Goal: Check status: Check status

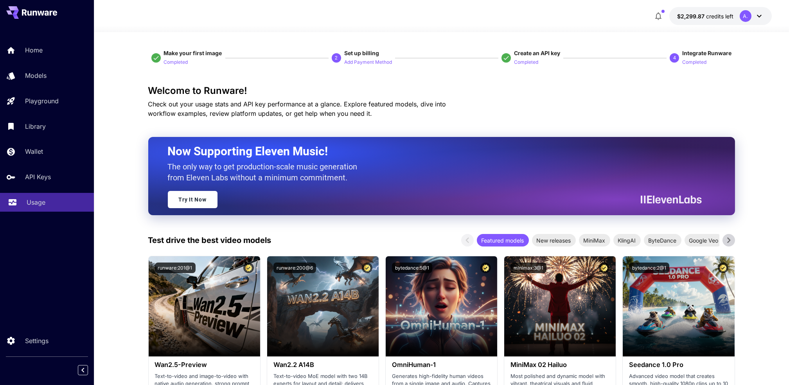
click at [32, 202] on p "Usage" at bounding box center [36, 202] width 19 height 9
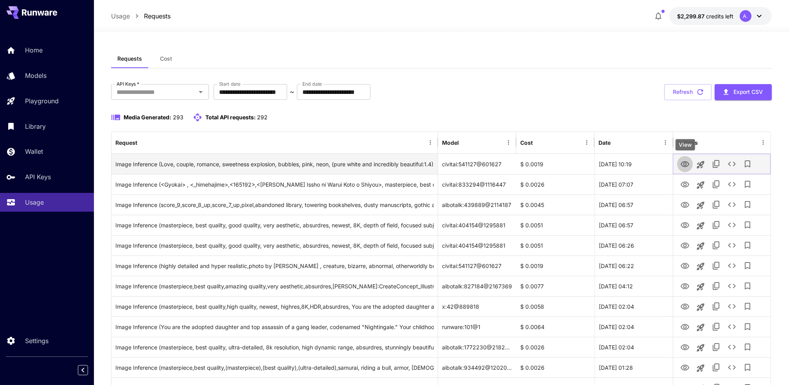
click at [685, 165] on icon "View" at bounding box center [685, 164] width 9 height 6
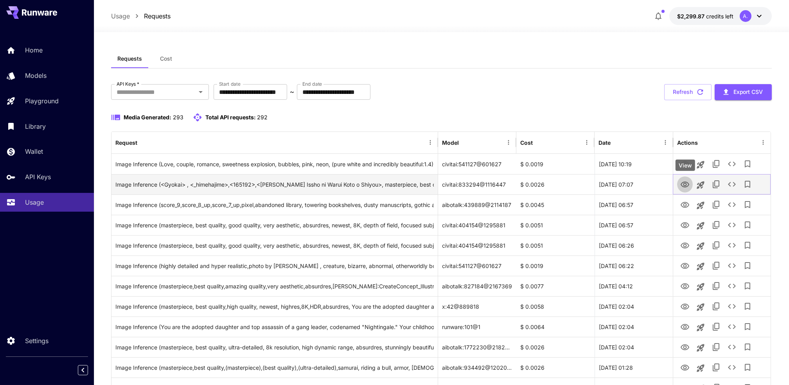
click at [685, 187] on icon "View" at bounding box center [685, 184] width 9 height 6
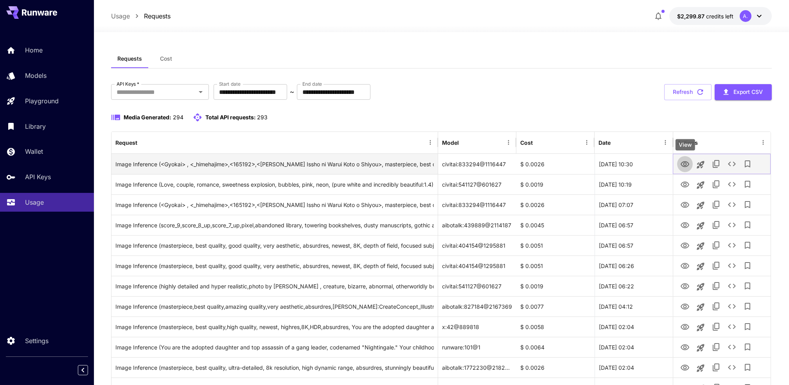
click at [680, 164] on icon "View" at bounding box center [684, 164] width 9 height 9
click at [681, 164] on icon "View" at bounding box center [685, 164] width 9 height 6
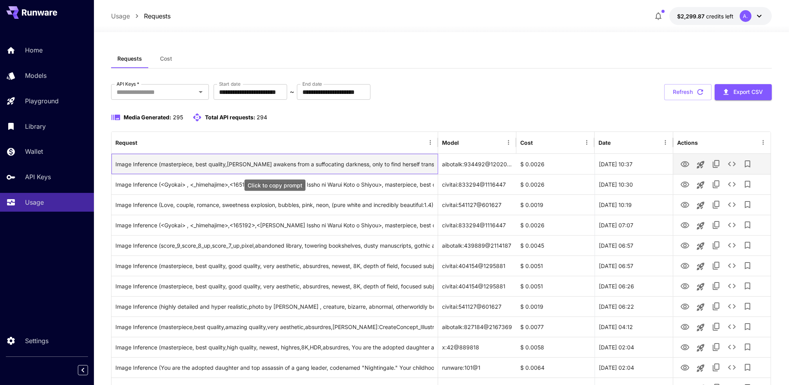
click at [397, 164] on div "Image Inference (masterpiece, best quality,[PERSON_NAME] awakens from a suffoca…" at bounding box center [274, 164] width 318 height 20
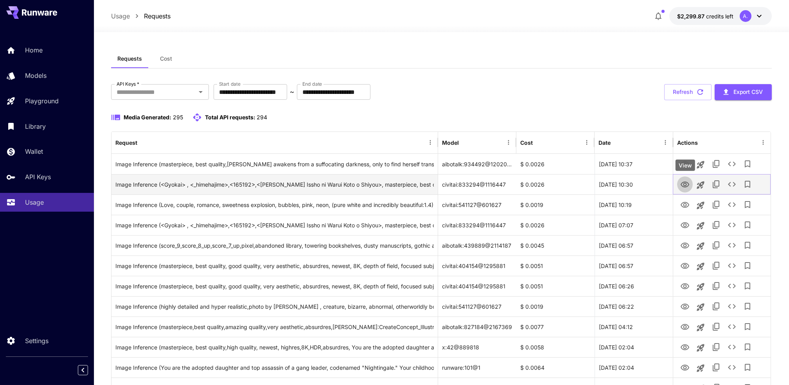
click at [685, 185] on icon "View" at bounding box center [684, 184] width 9 height 9
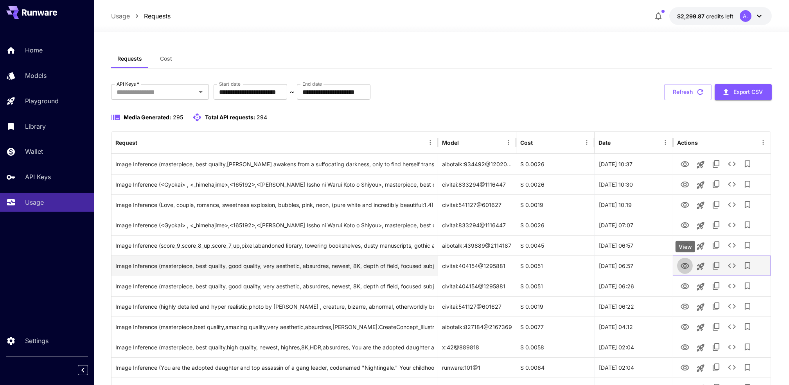
click at [687, 267] on icon "View" at bounding box center [684, 265] width 9 height 9
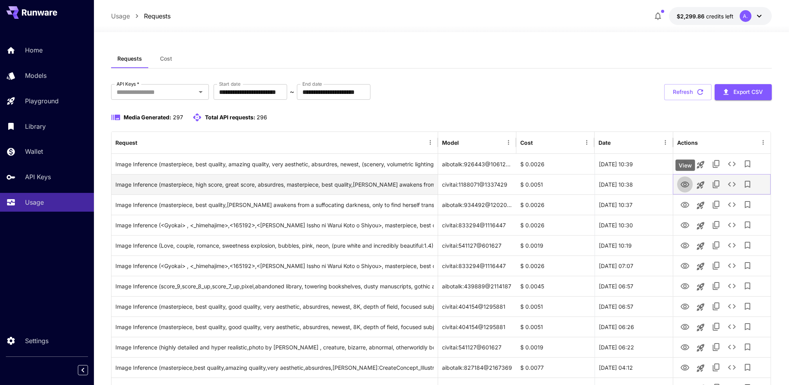
click at [685, 185] on icon "View" at bounding box center [684, 184] width 9 height 9
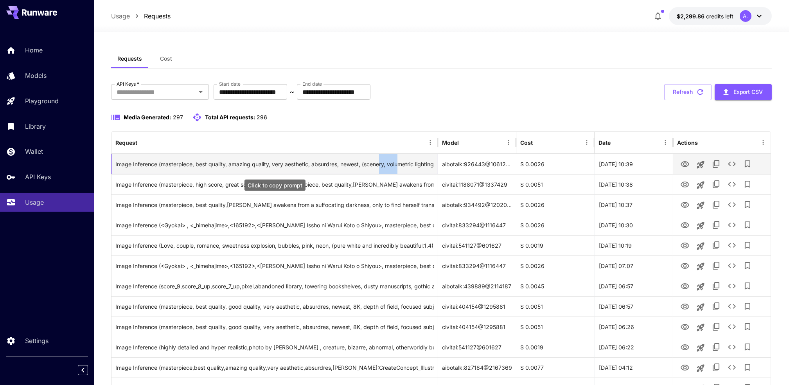
drag, startPoint x: 399, startPoint y: 164, endPoint x: 379, endPoint y: 164, distance: 19.6
click at [379, 164] on div "Image Inference (masterpiece, best quality, amazing quality, very aesthetic, ab…" at bounding box center [274, 164] width 318 height 20
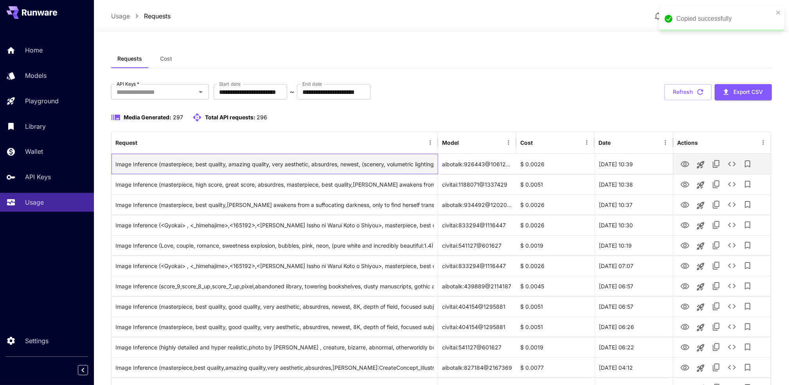
drag, startPoint x: 379, startPoint y: 164, endPoint x: 318, endPoint y: 160, distance: 61.5
click at [318, 160] on div "Image Inference (masterpiece, best quality, amazing quality, very aesthetic, ab…" at bounding box center [274, 164] width 318 height 20
click at [680, 163] on icon "View" at bounding box center [684, 164] width 9 height 9
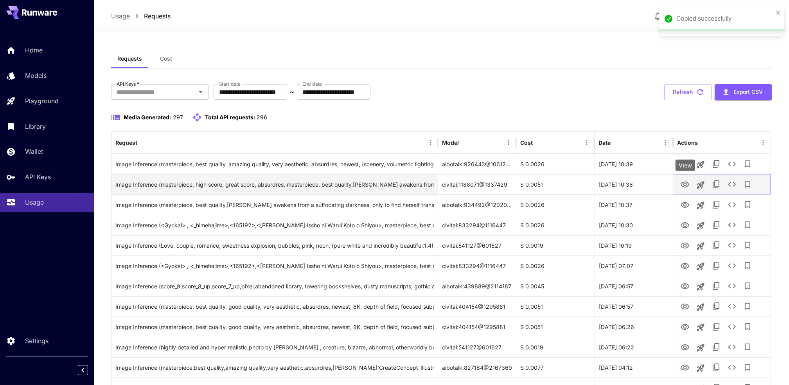
click at [681, 183] on icon "View" at bounding box center [684, 184] width 9 height 9
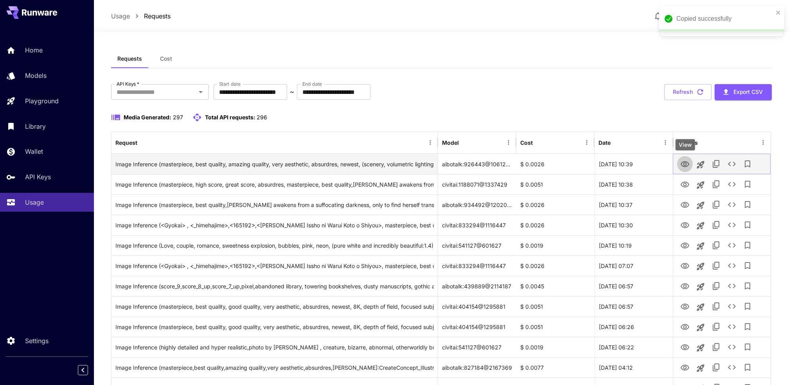
click at [686, 163] on icon "View" at bounding box center [685, 164] width 9 height 6
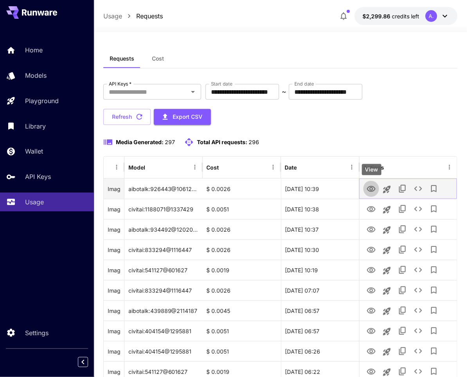
click at [372, 188] on icon "View" at bounding box center [370, 189] width 9 height 9
click at [371, 191] on icon "View" at bounding box center [371, 189] width 9 height 6
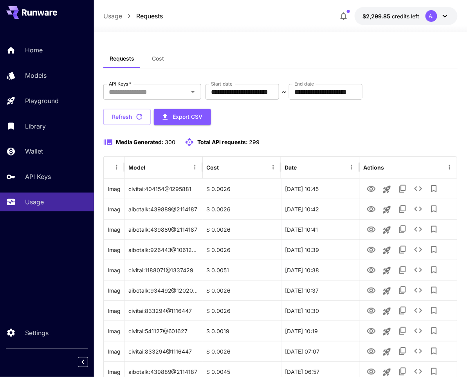
click at [396, 117] on div "**********" at bounding box center [280, 104] width 354 height 41
click at [375, 189] on icon "View" at bounding box center [371, 189] width 9 height 6
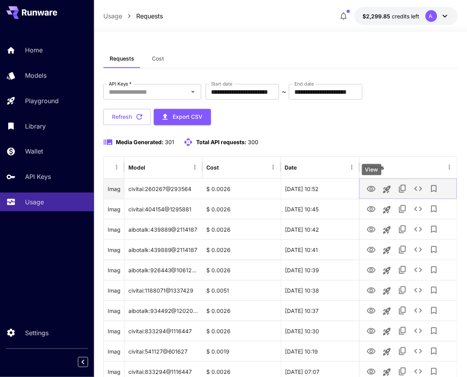
click at [376, 188] on button "View" at bounding box center [371, 189] width 16 height 16
click at [372, 187] on icon "View" at bounding box center [370, 189] width 9 height 9
click at [324, 117] on div "**********" at bounding box center [280, 104] width 354 height 41
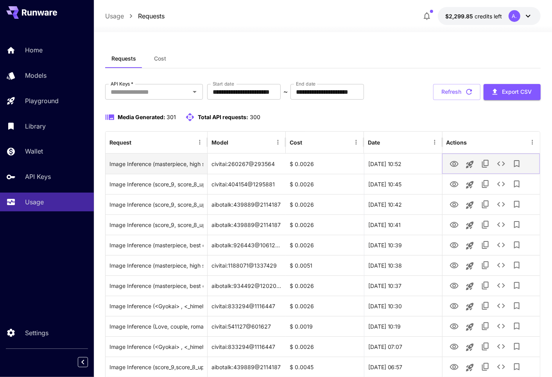
click at [454, 165] on icon "View" at bounding box center [454, 164] width 9 height 9
click at [453, 163] on icon "View" at bounding box center [454, 164] width 9 height 6
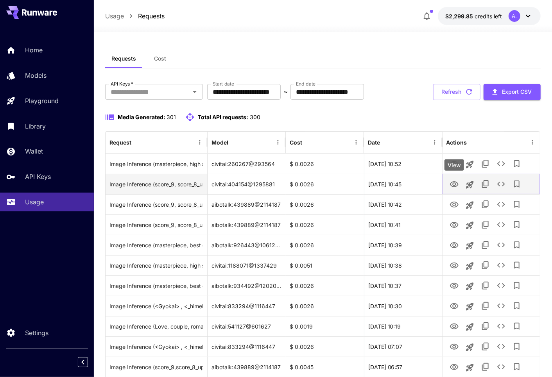
click at [453, 187] on icon "View" at bounding box center [454, 184] width 9 height 6
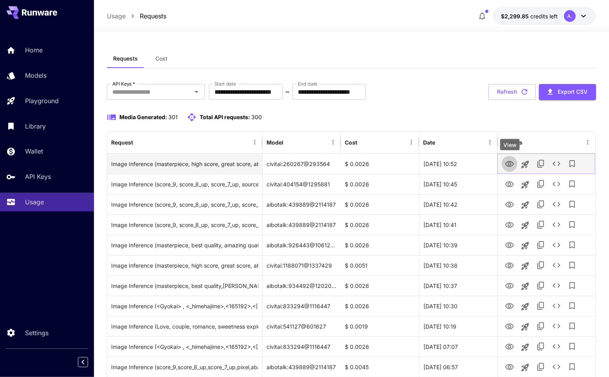
click at [509, 165] on icon "View" at bounding box center [509, 164] width 9 height 9
click at [514, 164] on icon "View" at bounding box center [509, 164] width 9 height 9
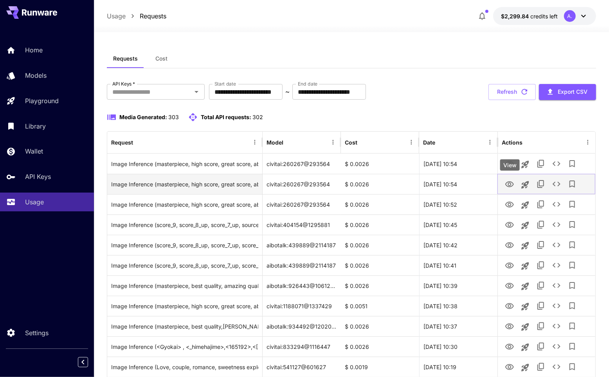
click at [511, 182] on icon "View" at bounding box center [509, 184] width 9 height 6
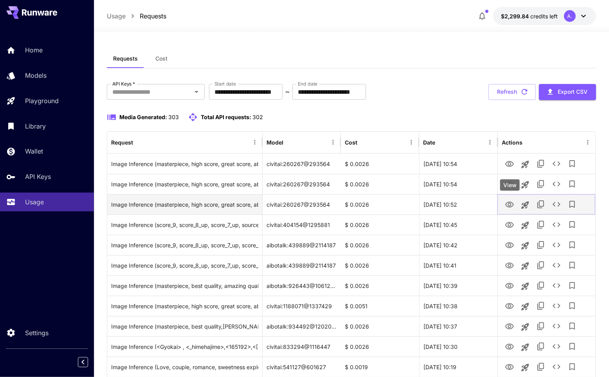
click at [511, 205] on icon "View" at bounding box center [509, 204] width 9 height 9
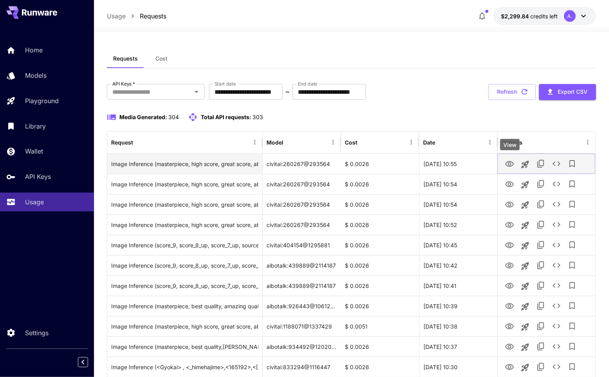
click at [511, 165] on icon "View" at bounding box center [509, 164] width 9 height 9
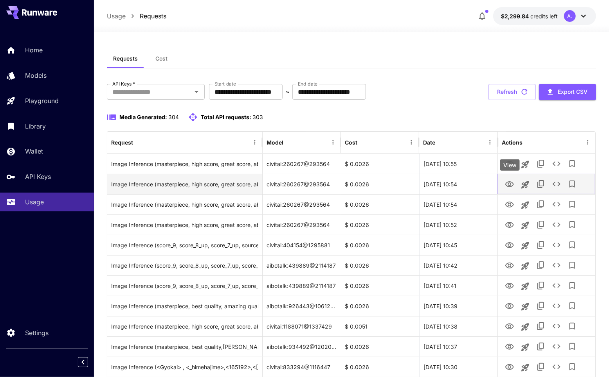
click at [510, 192] on button "View" at bounding box center [509, 184] width 16 height 16
click at [508, 184] on icon "View" at bounding box center [509, 184] width 9 height 6
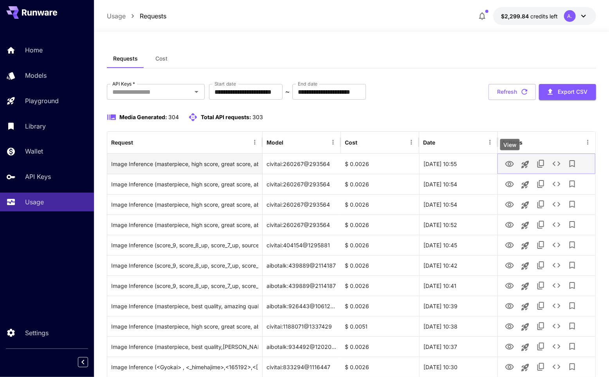
click at [506, 164] on icon "View" at bounding box center [509, 164] width 9 height 9
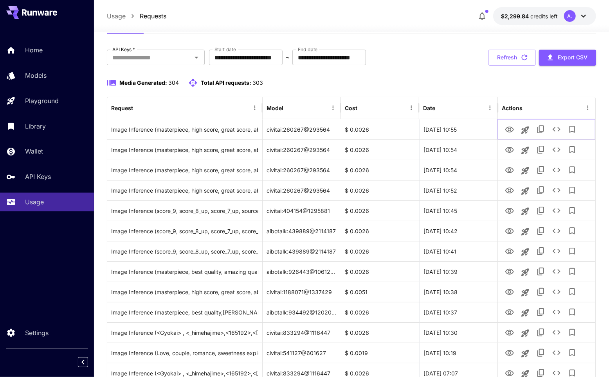
scroll to position [52, 0]
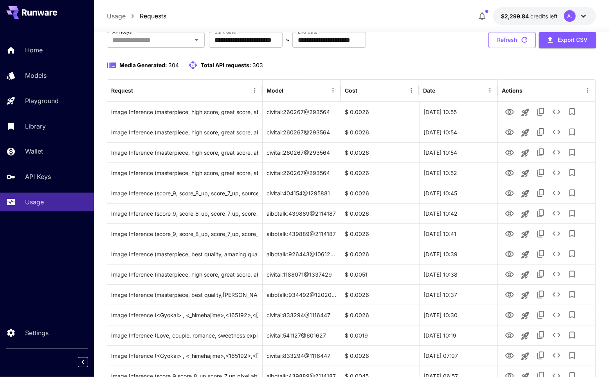
click at [520, 40] on icon "button" at bounding box center [524, 40] width 9 height 9
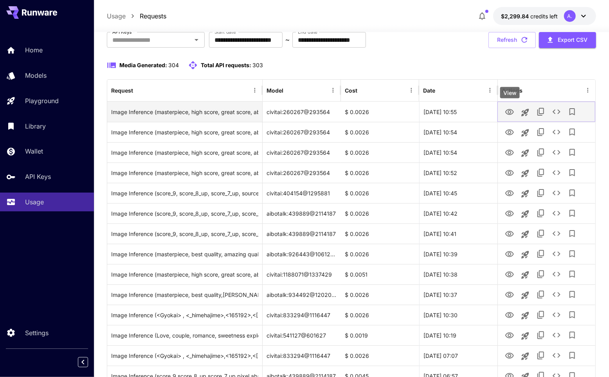
click at [511, 112] on icon "View" at bounding box center [509, 112] width 9 height 9
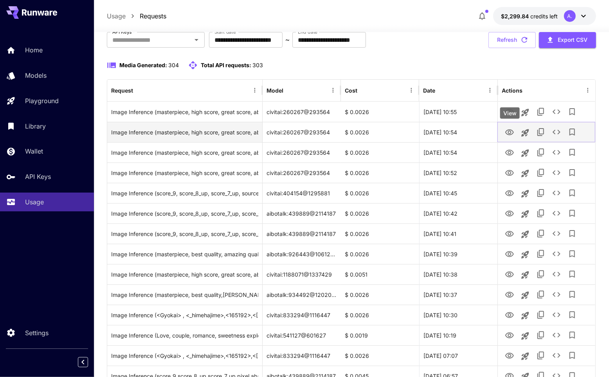
click at [507, 132] on icon "View" at bounding box center [509, 132] width 9 height 9
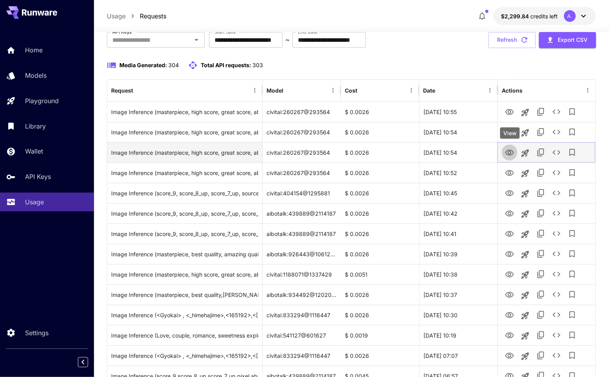
click at [513, 151] on icon "View" at bounding box center [509, 152] width 9 height 9
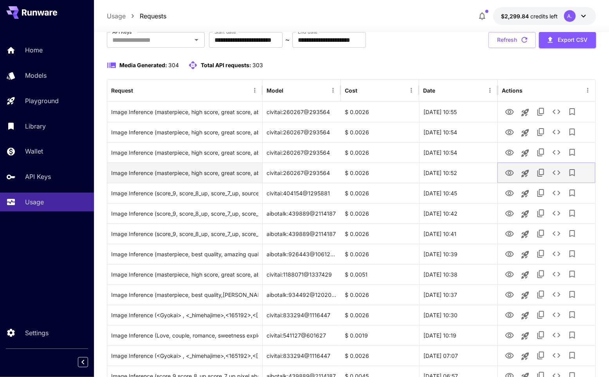
click at [510, 176] on icon "View" at bounding box center [509, 173] width 9 height 9
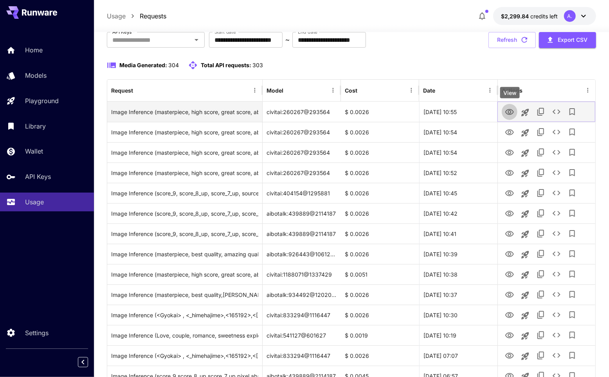
click at [510, 112] on icon "View" at bounding box center [509, 112] width 9 height 6
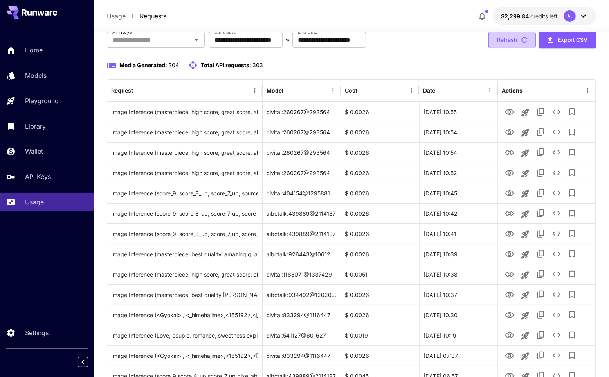
click at [511, 37] on button "Refresh" at bounding box center [511, 40] width 47 height 16
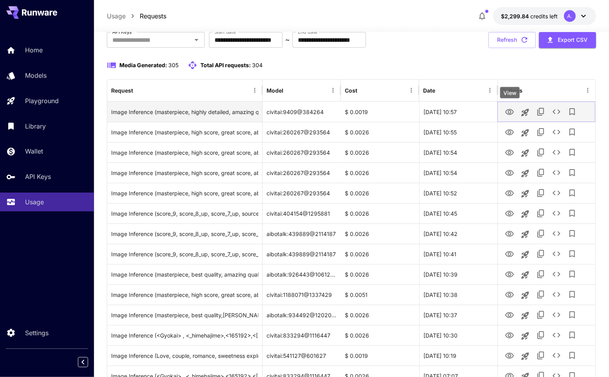
click at [512, 110] on icon "View" at bounding box center [509, 112] width 9 height 6
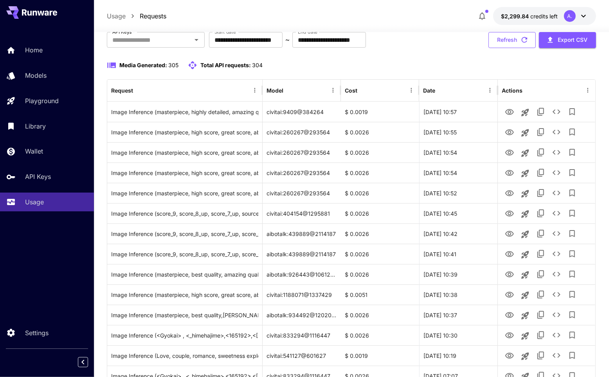
click at [514, 38] on button "Refresh" at bounding box center [511, 40] width 47 height 16
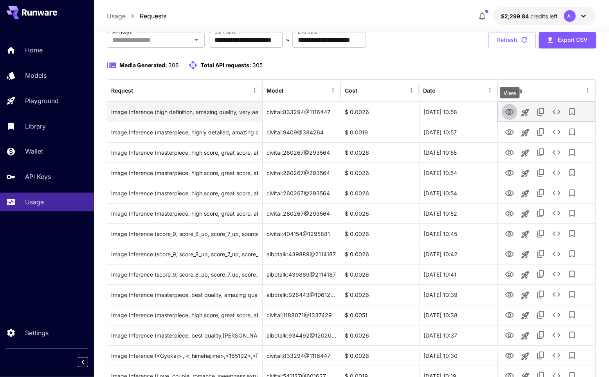
click at [506, 111] on icon "View" at bounding box center [509, 112] width 9 height 9
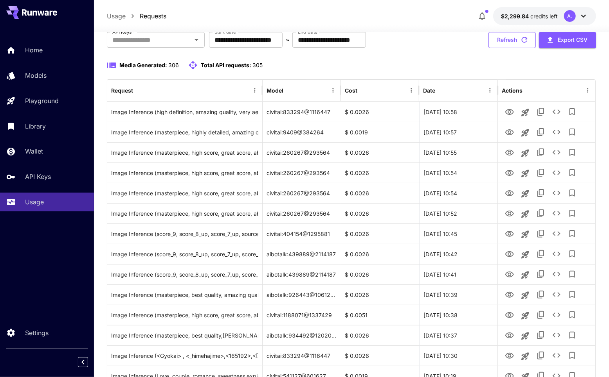
click at [510, 40] on button "Refresh" at bounding box center [511, 40] width 47 height 16
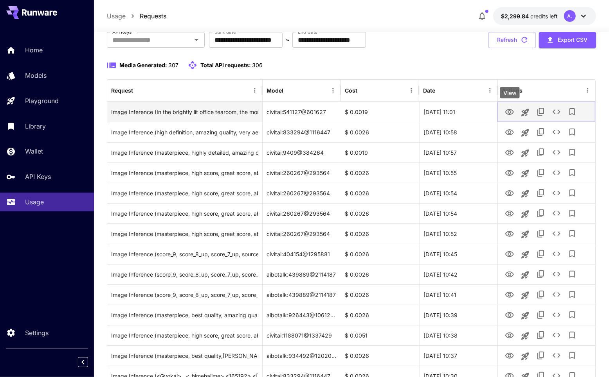
click at [512, 110] on icon "View" at bounding box center [509, 112] width 9 height 6
click at [218, 113] on div "Image Inference (In the brightly lit office tearoom, the morning sun streamed t…" at bounding box center [184, 112] width 147 height 20
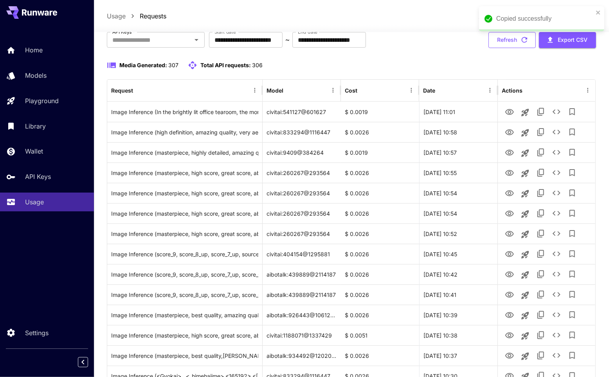
click at [518, 41] on button "Refresh" at bounding box center [511, 40] width 47 height 16
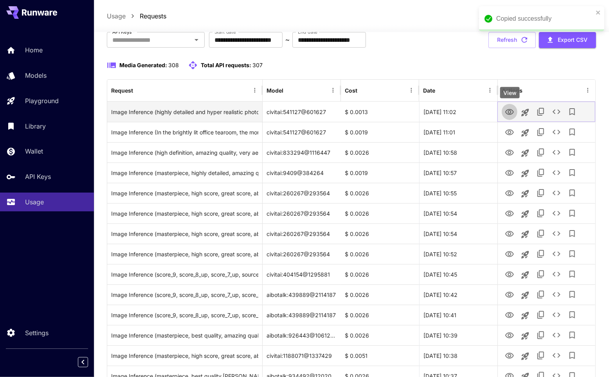
click at [512, 112] on icon "View" at bounding box center [509, 112] width 9 height 6
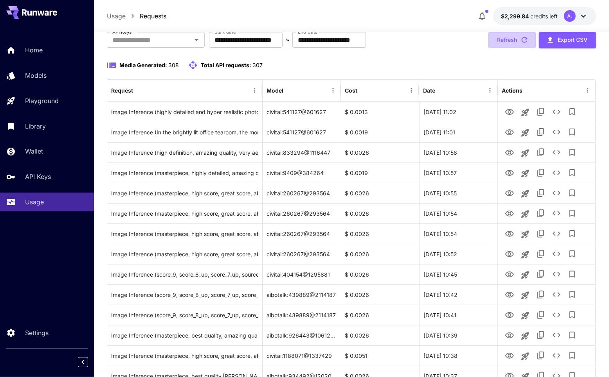
drag, startPoint x: 512, startPoint y: 38, endPoint x: 474, endPoint y: 84, distance: 59.4
click at [512, 38] on button "Refresh" at bounding box center [511, 40] width 47 height 16
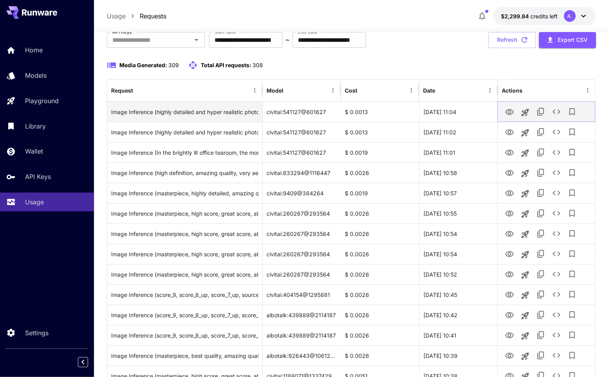
click at [503, 113] on button "View" at bounding box center [509, 112] width 16 height 16
click at [508, 109] on icon "View" at bounding box center [509, 112] width 9 height 9
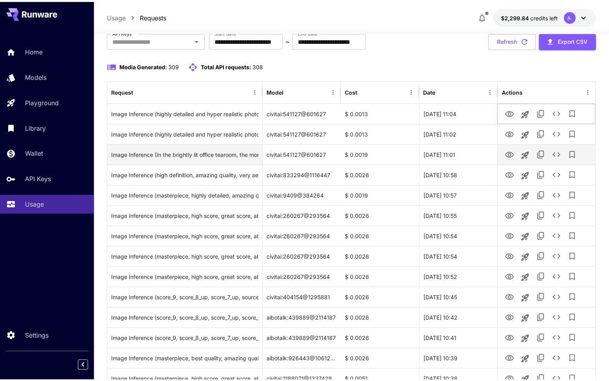
scroll to position [0, 0]
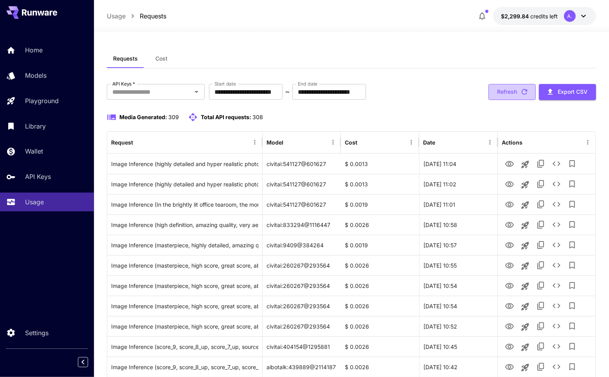
click at [519, 85] on button "Refresh" at bounding box center [511, 92] width 47 height 16
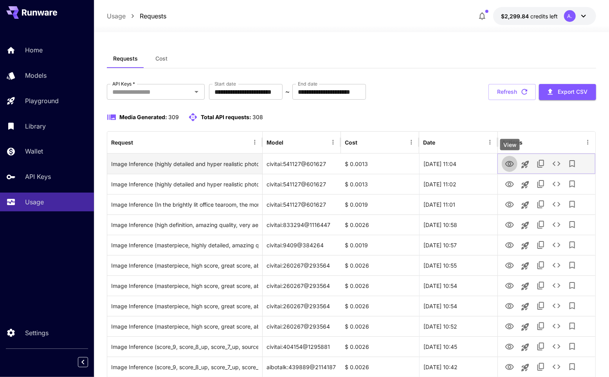
click at [511, 166] on icon "View" at bounding box center [509, 164] width 9 height 6
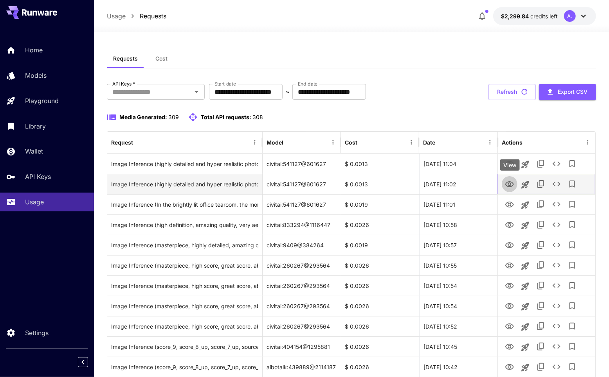
click at [509, 183] on icon "View" at bounding box center [509, 184] width 9 height 6
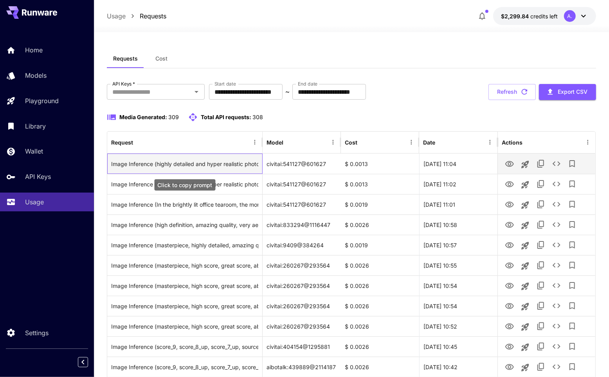
click at [226, 163] on div "Image Inference (highly detailed and hyper realistic photo, by Alena Aenami , b…" at bounding box center [184, 164] width 147 height 20
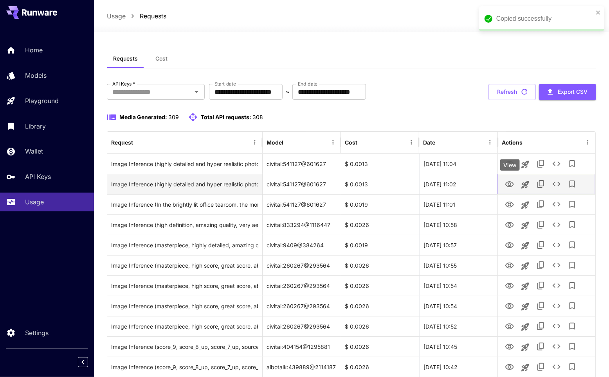
click at [507, 185] on icon "View" at bounding box center [509, 184] width 9 height 9
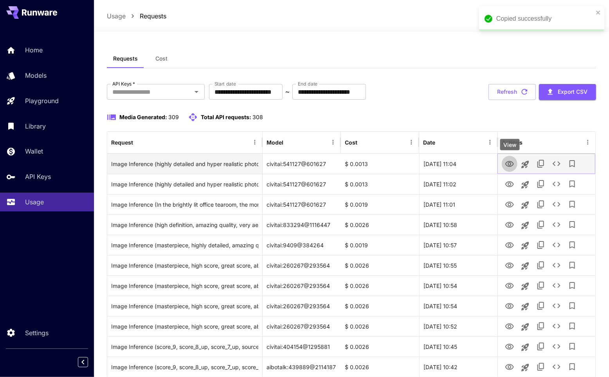
click at [508, 167] on icon "View" at bounding box center [509, 164] width 9 height 6
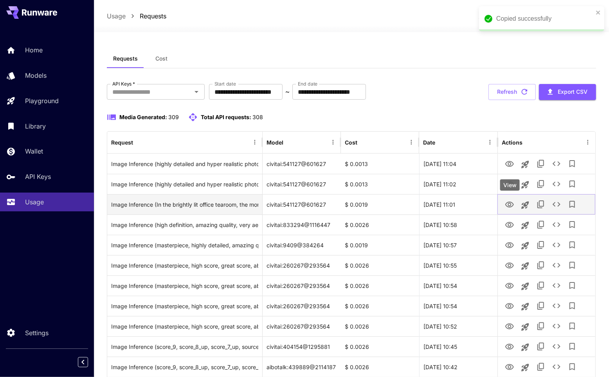
click at [505, 205] on icon "View" at bounding box center [509, 204] width 9 height 9
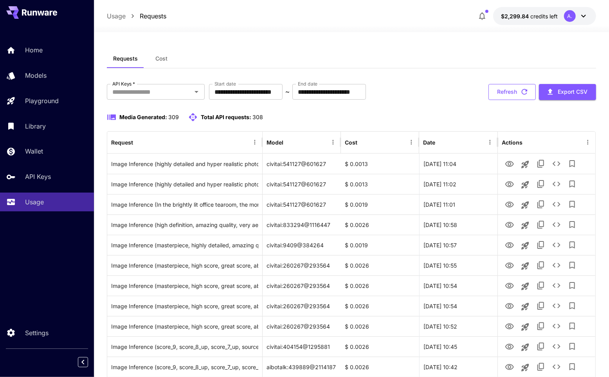
click at [512, 90] on button "Refresh" at bounding box center [511, 92] width 47 height 16
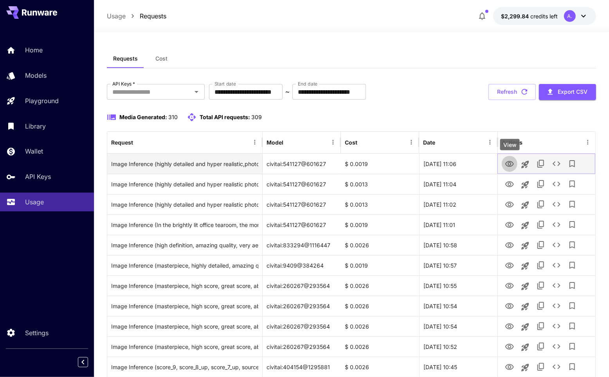
click at [510, 166] on icon "View" at bounding box center [509, 164] width 9 height 6
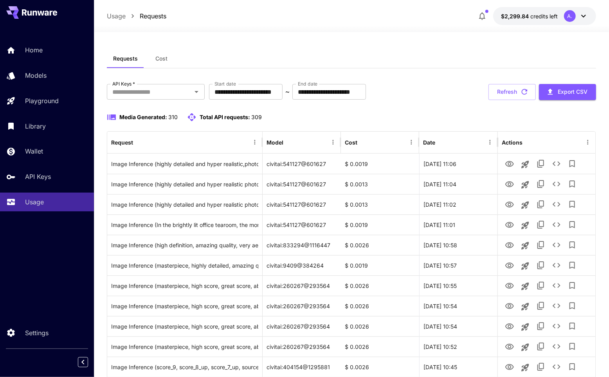
drag, startPoint x: 517, startPoint y: 86, endPoint x: 504, endPoint y: 111, distance: 27.8
click at [517, 86] on button "Refresh" at bounding box center [511, 92] width 47 height 16
click at [520, 88] on icon "button" at bounding box center [524, 92] width 9 height 9
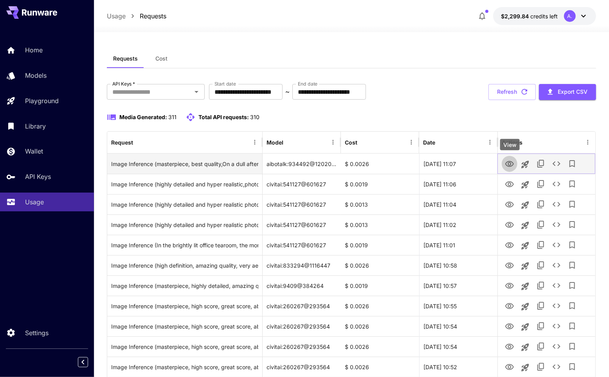
click at [512, 165] on icon "View" at bounding box center [509, 164] width 9 height 9
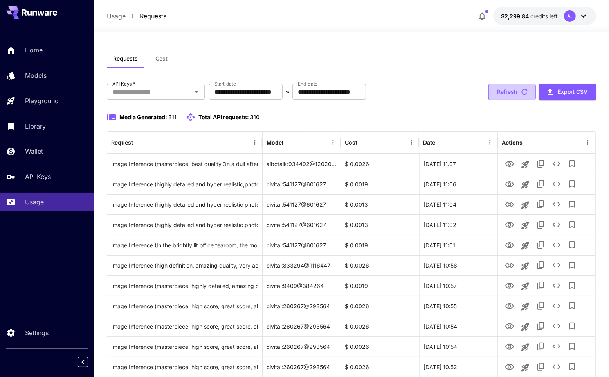
click at [514, 86] on button "Refresh" at bounding box center [511, 92] width 47 height 16
click at [510, 90] on button "Refresh" at bounding box center [511, 92] width 47 height 16
click at [508, 87] on button "Refresh" at bounding box center [511, 92] width 47 height 16
click at [501, 85] on button "Refresh" at bounding box center [511, 92] width 47 height 16
click at [510, 92] on button "Refresh" at bounding box center [511, 92] width 47 height 16
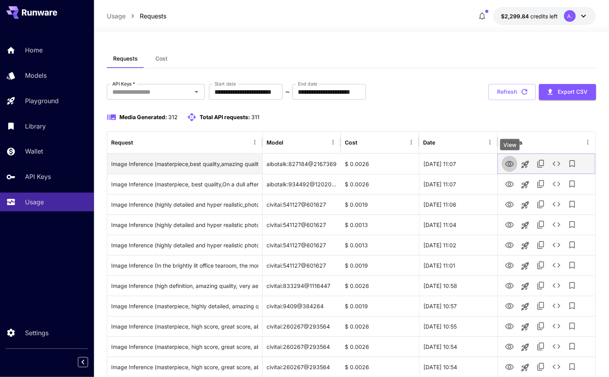
click at [509, 164] on icon "View" at bounding box center [509, 164] width 9 height 9
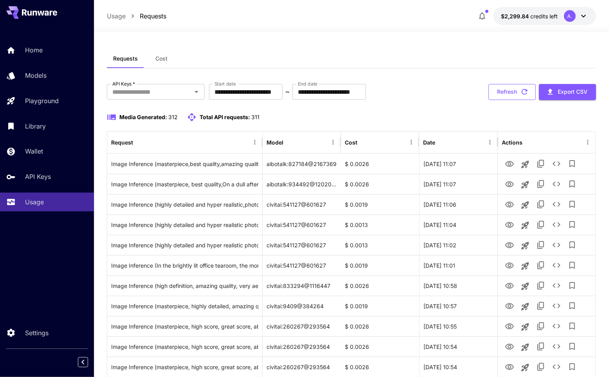
click at [512, 91] on button "Refresh" at bounding box center [511, 92] width 47 height 16
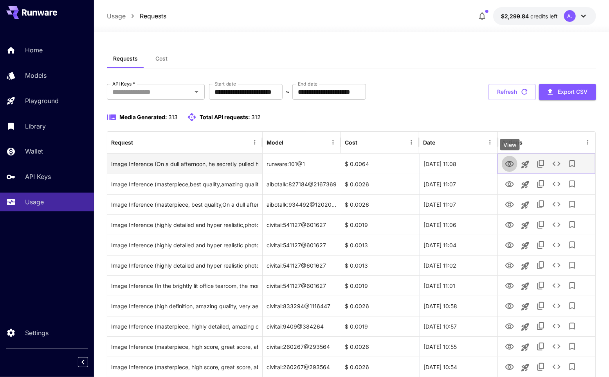
click at [510, 165] on icon "View" at bounding box center [509, 164] width 9 height 6
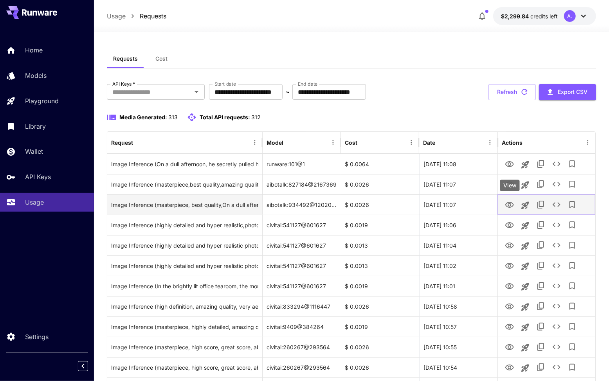
click at [509, 206] on icon "View" at bounding box center [509, 205] width 9 height 6
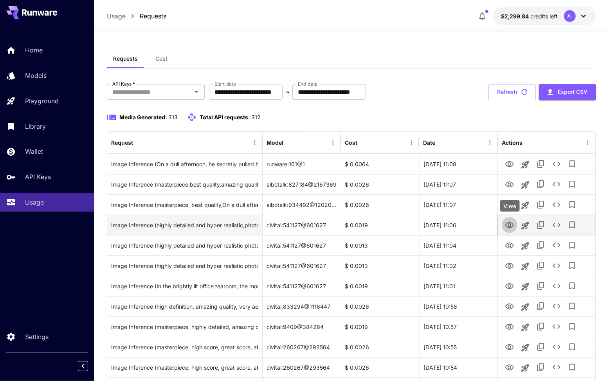
click at [509, 226] on icon "View" at bounding box center [509, 225] width 9 height 6
click at [165, 224] on div "Image Inference (highly detailed and hyper realistic,photo by Peter Elson , cre…" at bounding box center [184, 225] width 147 height 20
